Goal: Use online tool/utility: Utilize a website feature to perform a specific function

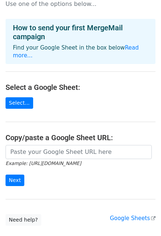
scroll to position [10, 0]
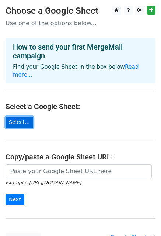
click at [25, 116] on link "Select..." at bounding box center [20, 121] width 28 height 11
click at [20, 116] on link "Select..." at bounding box center [20, 121] width 28 height 11
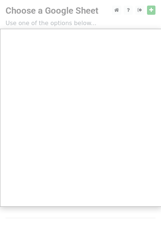
click at [150, 12] on div at bounding box center [80, 147] width 161 height 295
click at [154, 10] on div at bounding box center [80, 147] width 161 height 295
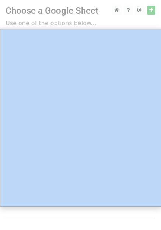
click at [154, 10] on div at bounding box center [80, 147] width 161 height 295
click at [49, 4] on div at bounding box center [80, 147] width 161 height 295
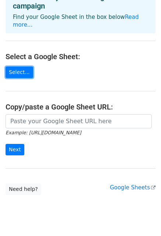
scroll to position [59, 0]
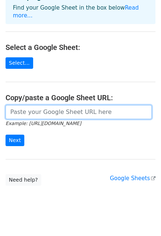
click at [54, 105] on input "url" at bounding box center [79, 112] width 147 height 14
